Goal: Information Seeking & Learning: Learn about a topic

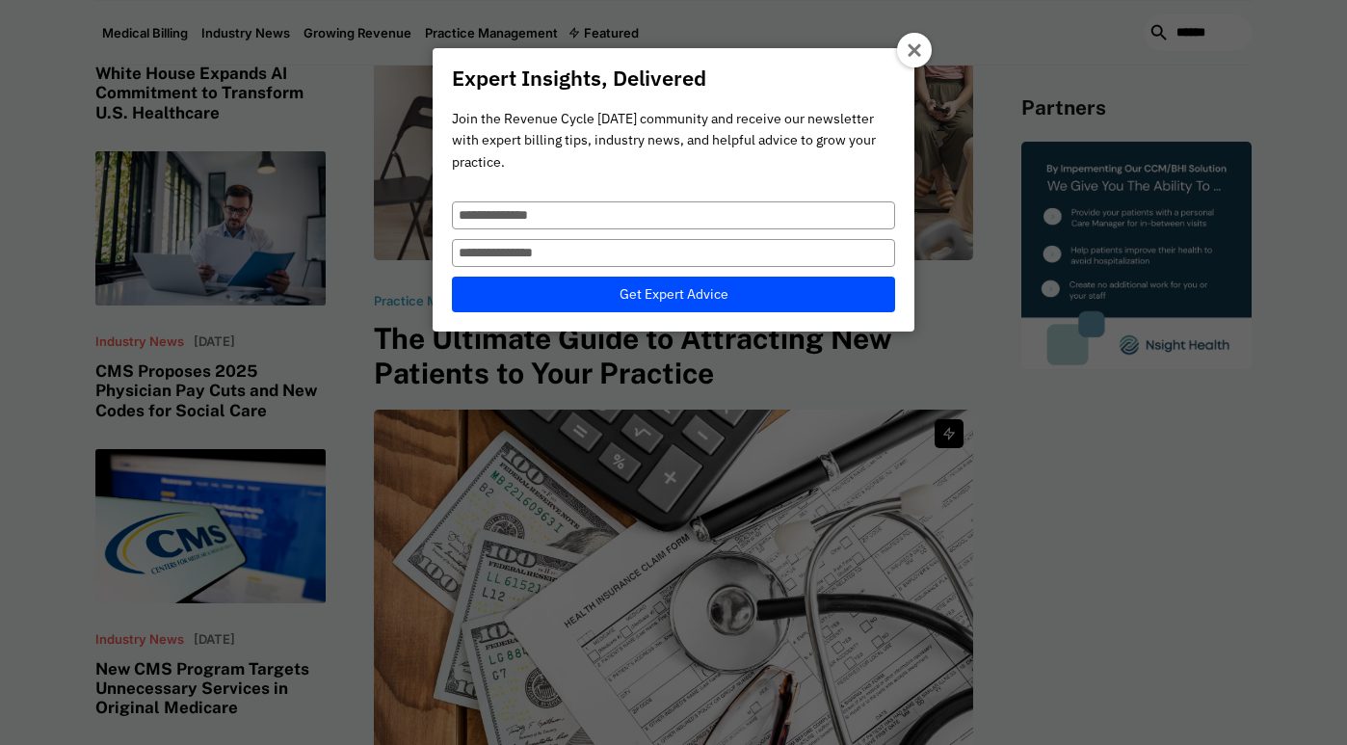
scroll to position [621, 0]
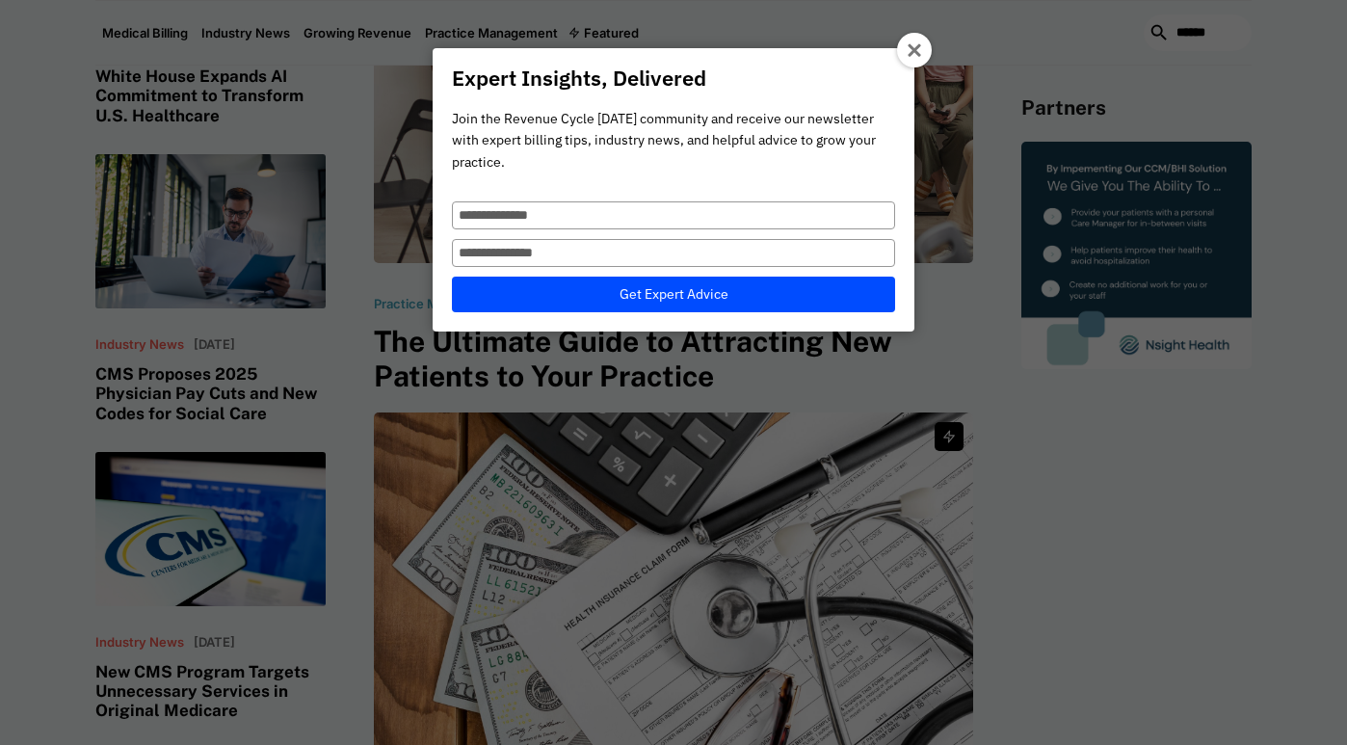
click at [913, 58] on icon at bounding box center [915, 50] width 15 height 15
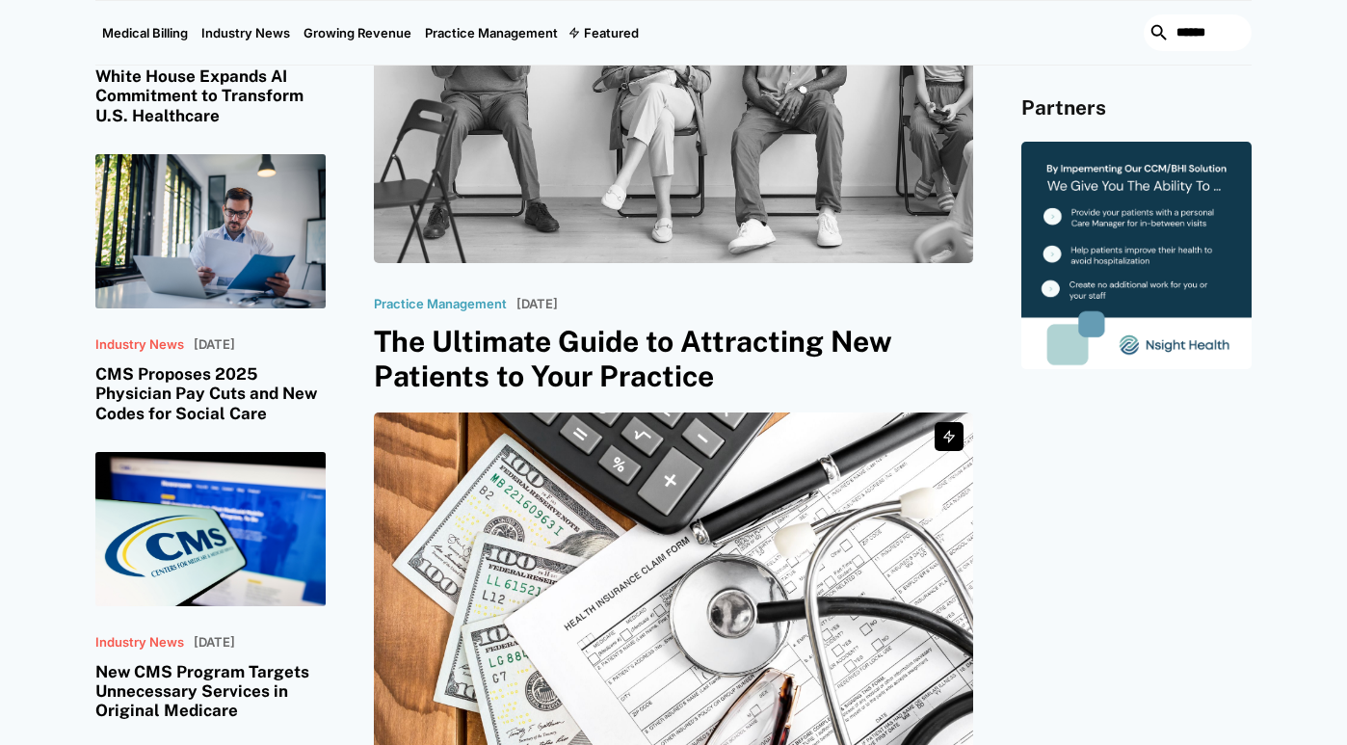
click at [716, 340] on h3 "The Ultimate Guide to Attracting New Patients to Your Practice" at bounding box center [673, 358] width 599 height 69
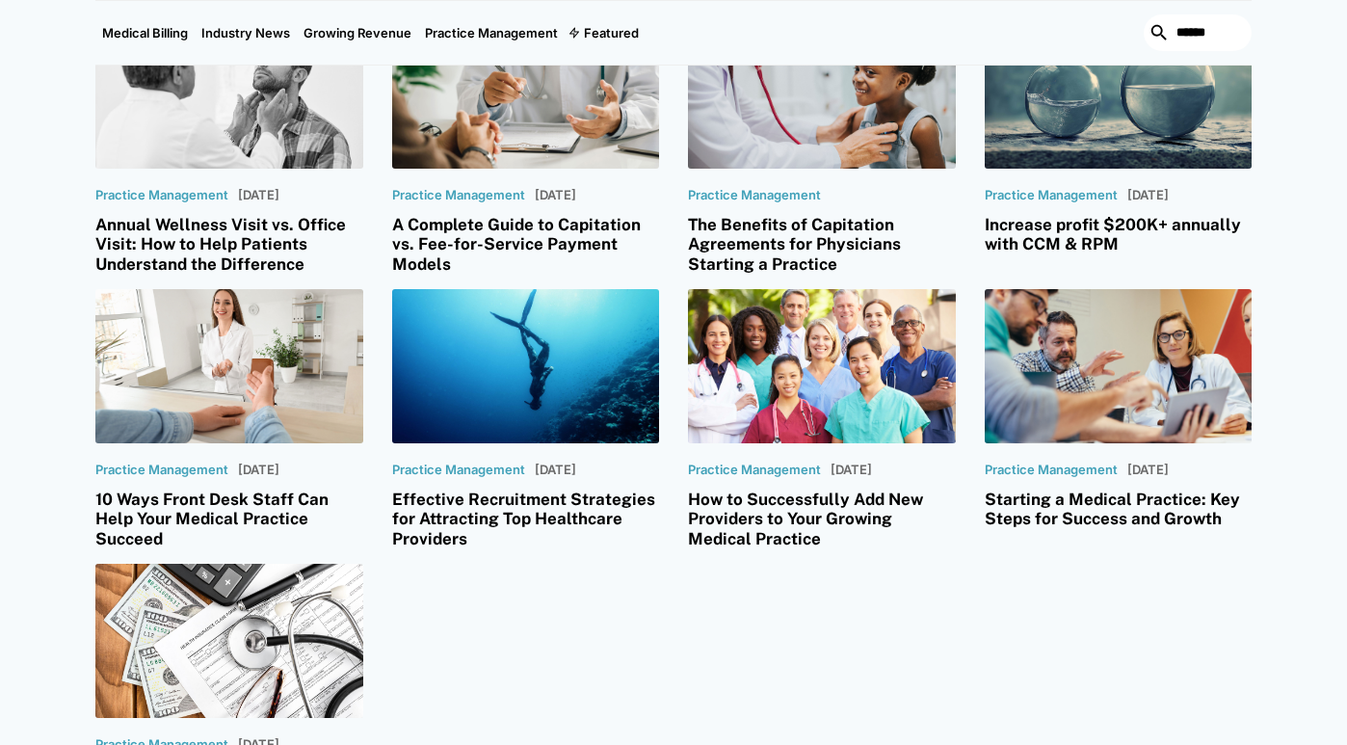
scroll to position [2401, 0]
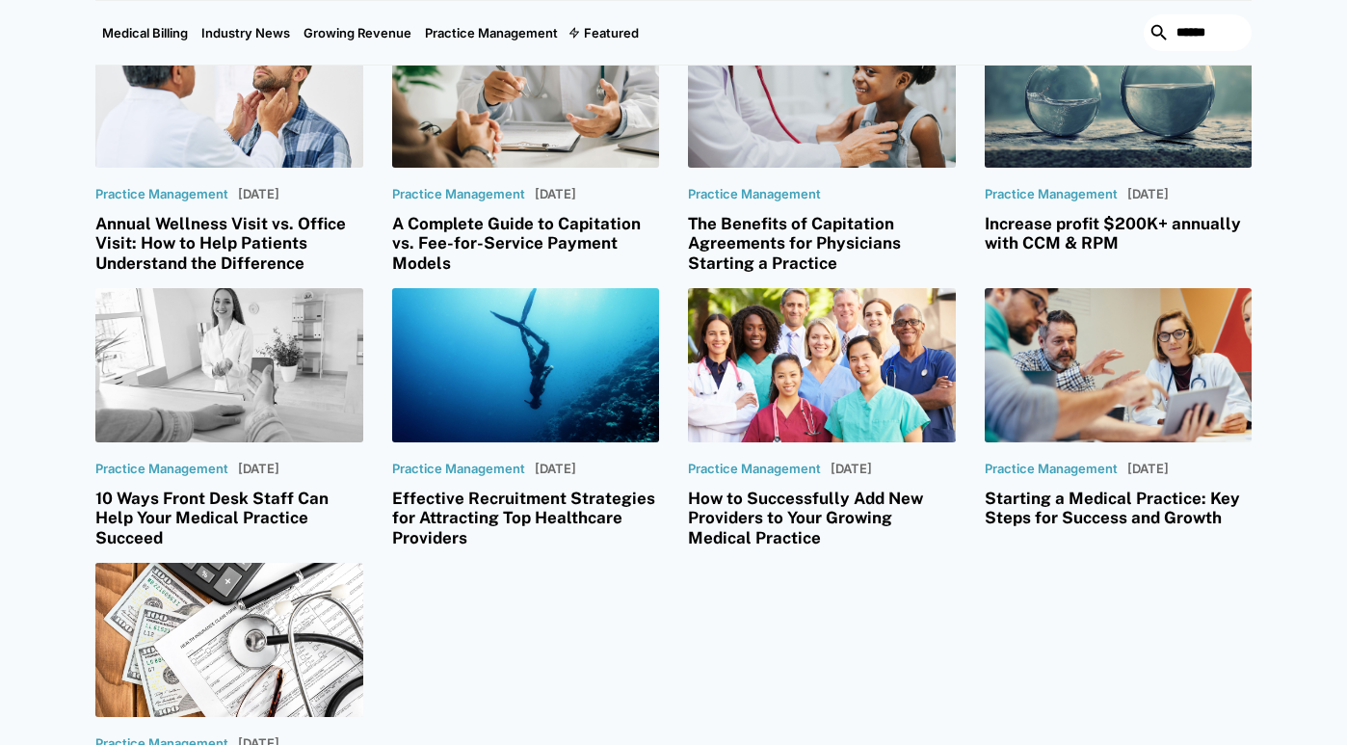
click at [168, 507] on h3 "10 Ways Front Desk Staff Can Help Your Medical Practice Succeed" at bounding box center [229, 518] width 268 height 59
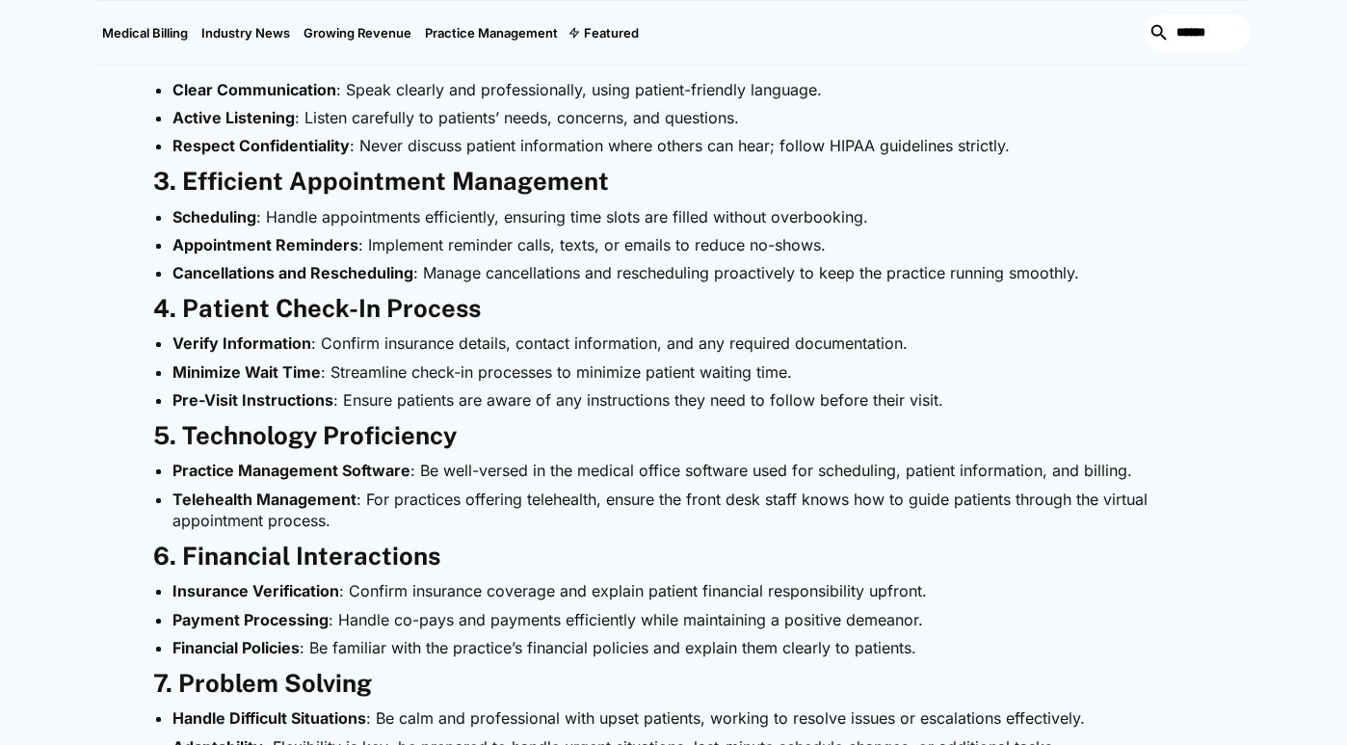
scroll to position [1146, 0]
